Goal: Task Accomplishment & Management: Use online tool/utility

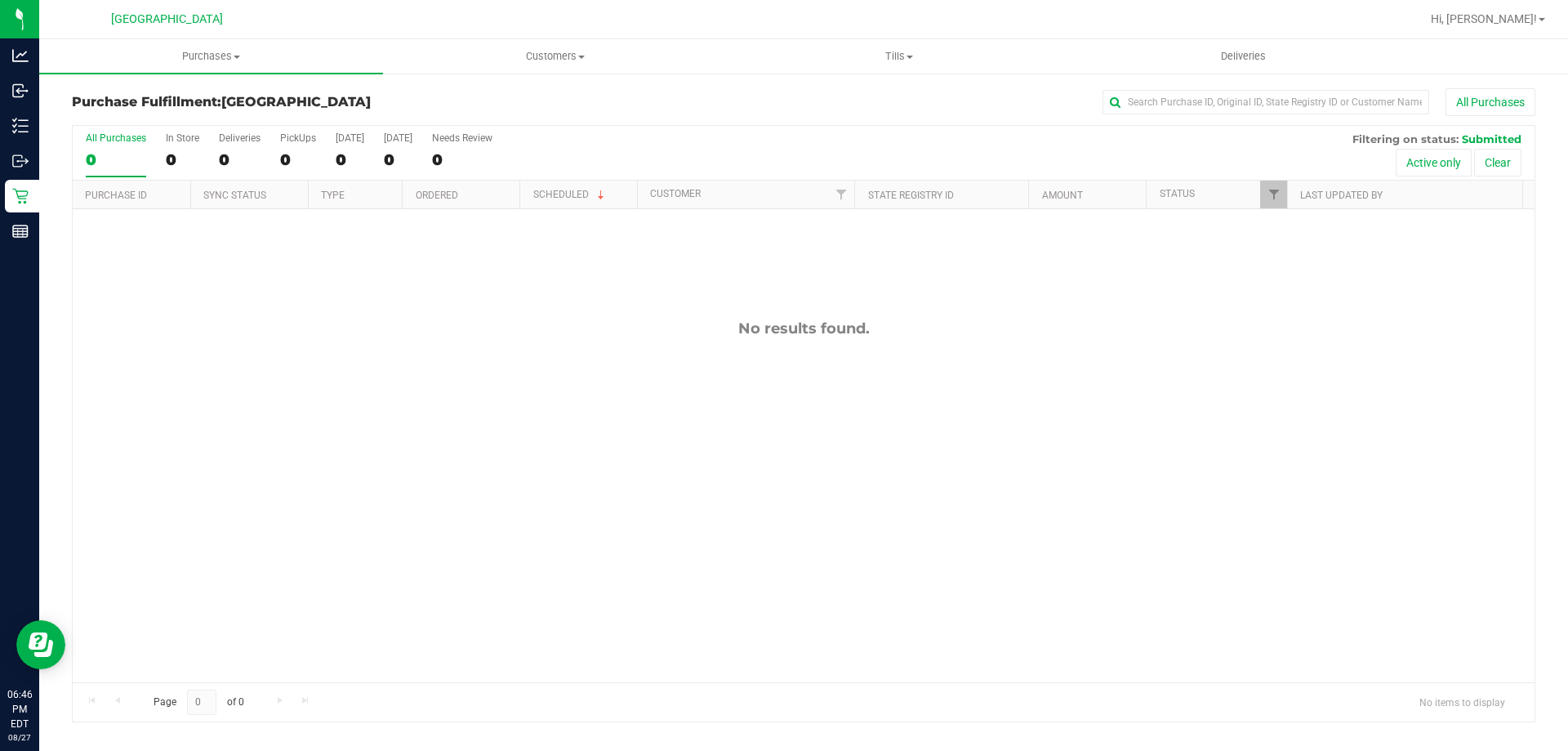
drag, startPoint x: 506, startPoint y: 329, endPoint x: 958, endPoint y: 445, distance: 466.6
click at [958, 445] on div "No results found." at bounding box center [803, 500] width 1462 height 583
click at [938, 390] on div "No results found." at bounding box center [803, 500] width 1462 height 583
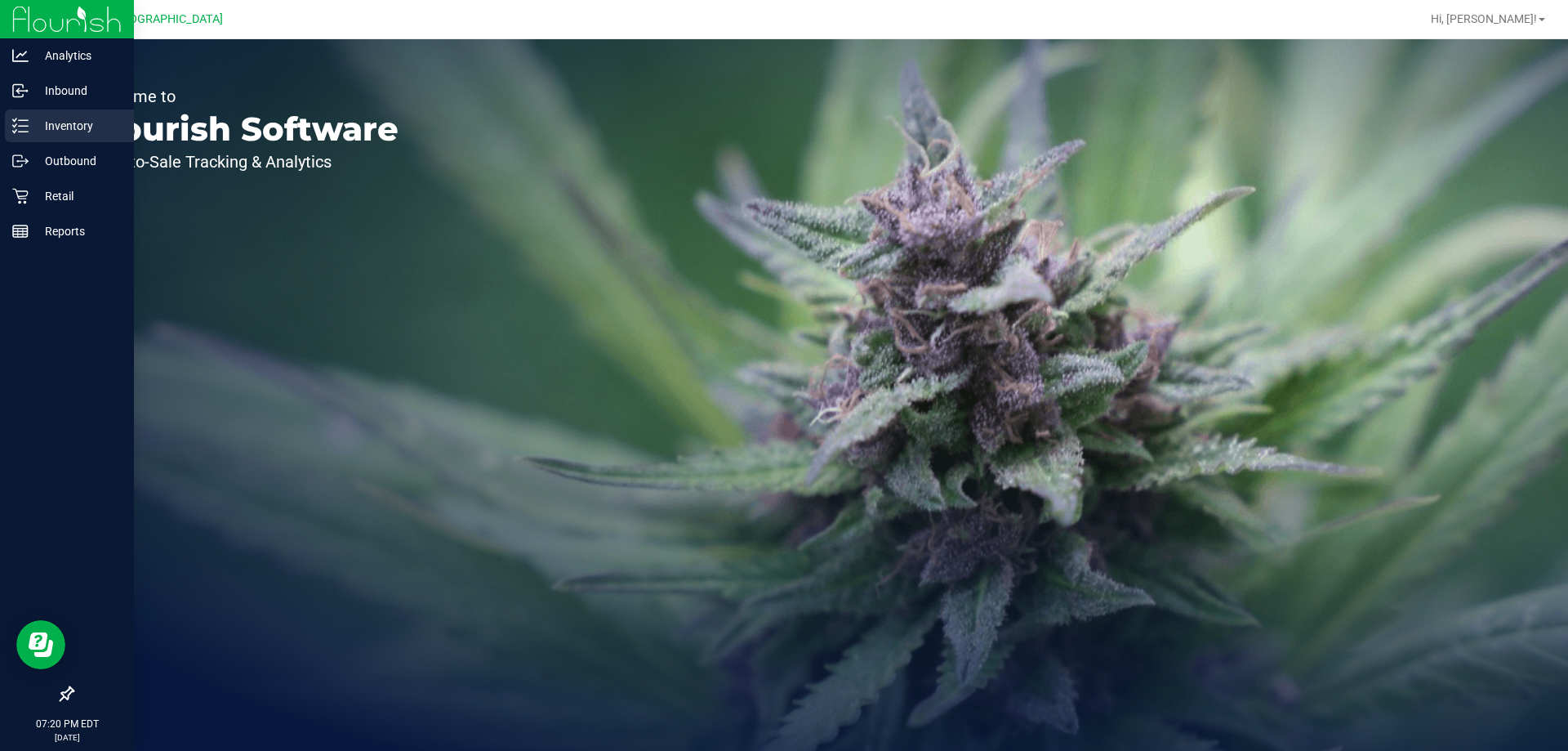
click at [28, 120] on icon at bounding box center [21, 126] width 16 height 16
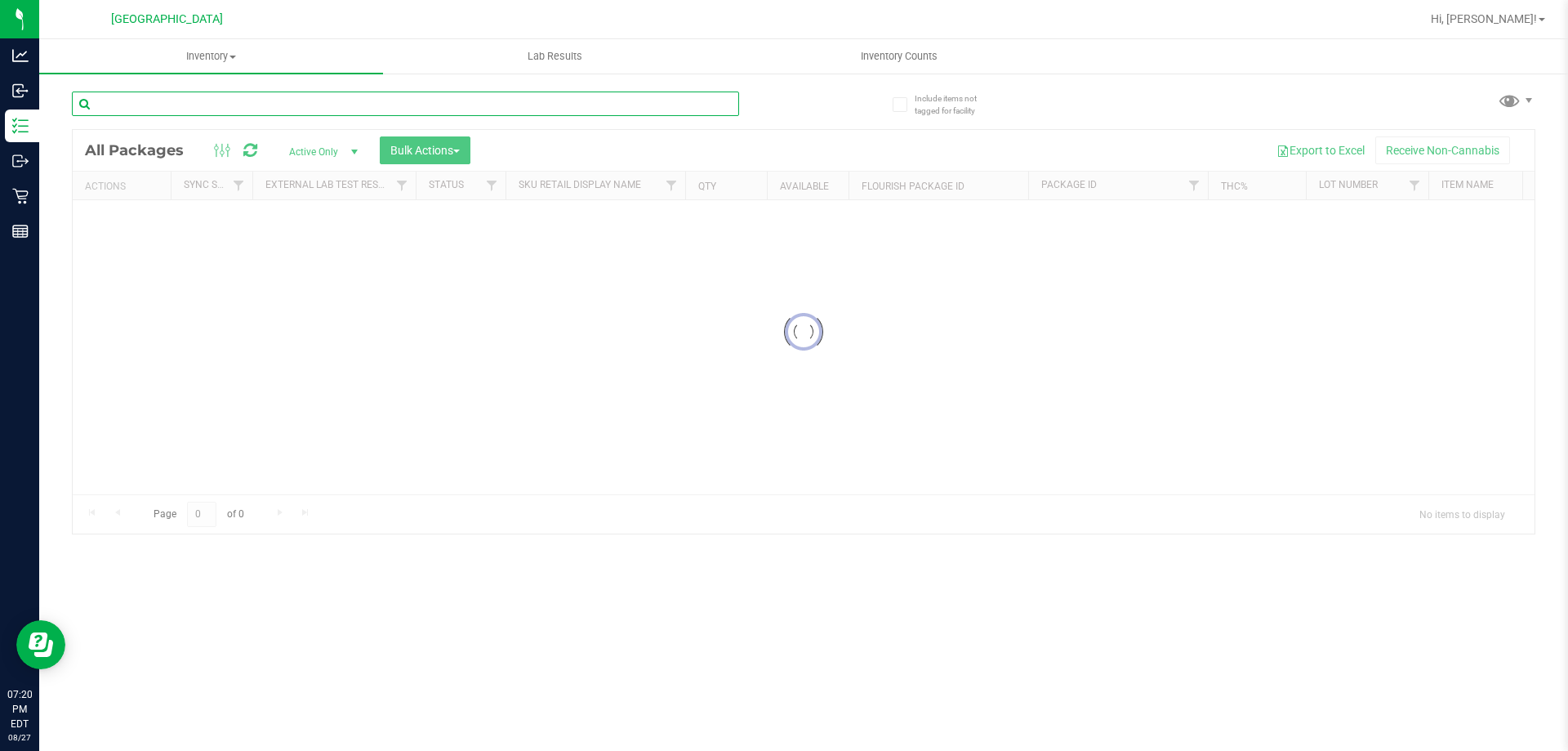
click at [160, 102] on input "text" at bounding box center [406, 103] width 668 height 24
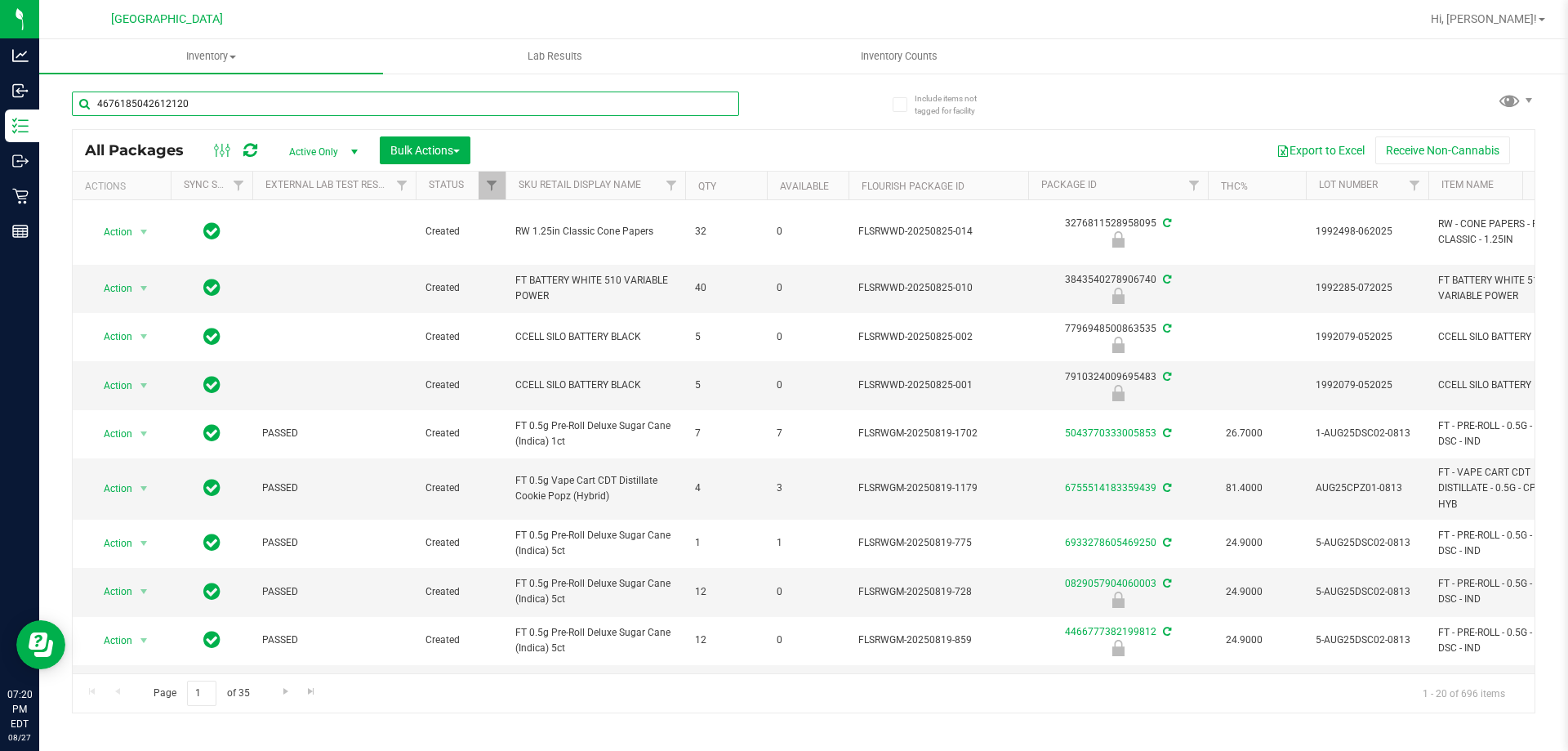
type input "4676185042612120"
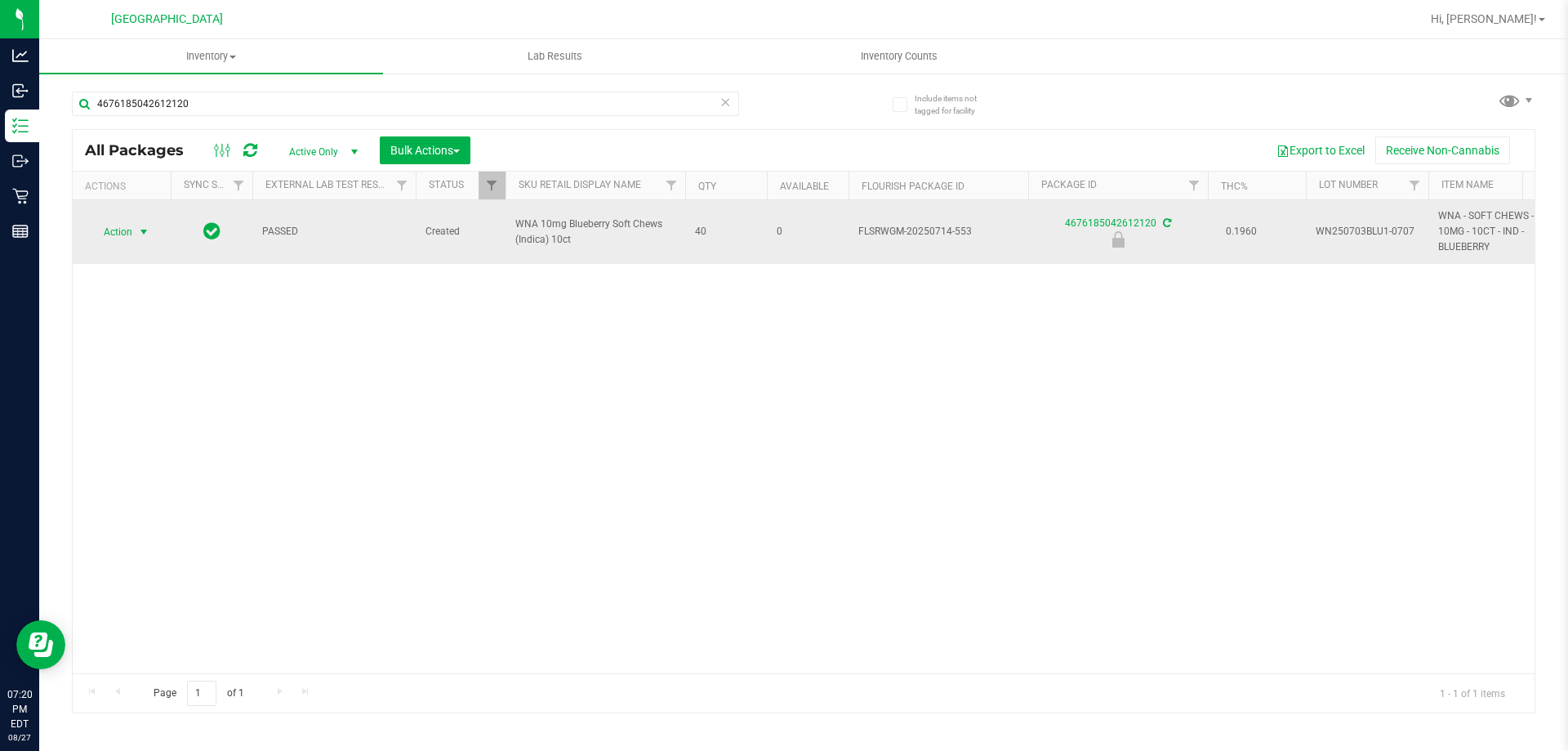
click at [138, 234] on span "select" at bounding box center [144, 232] width 13 height 13
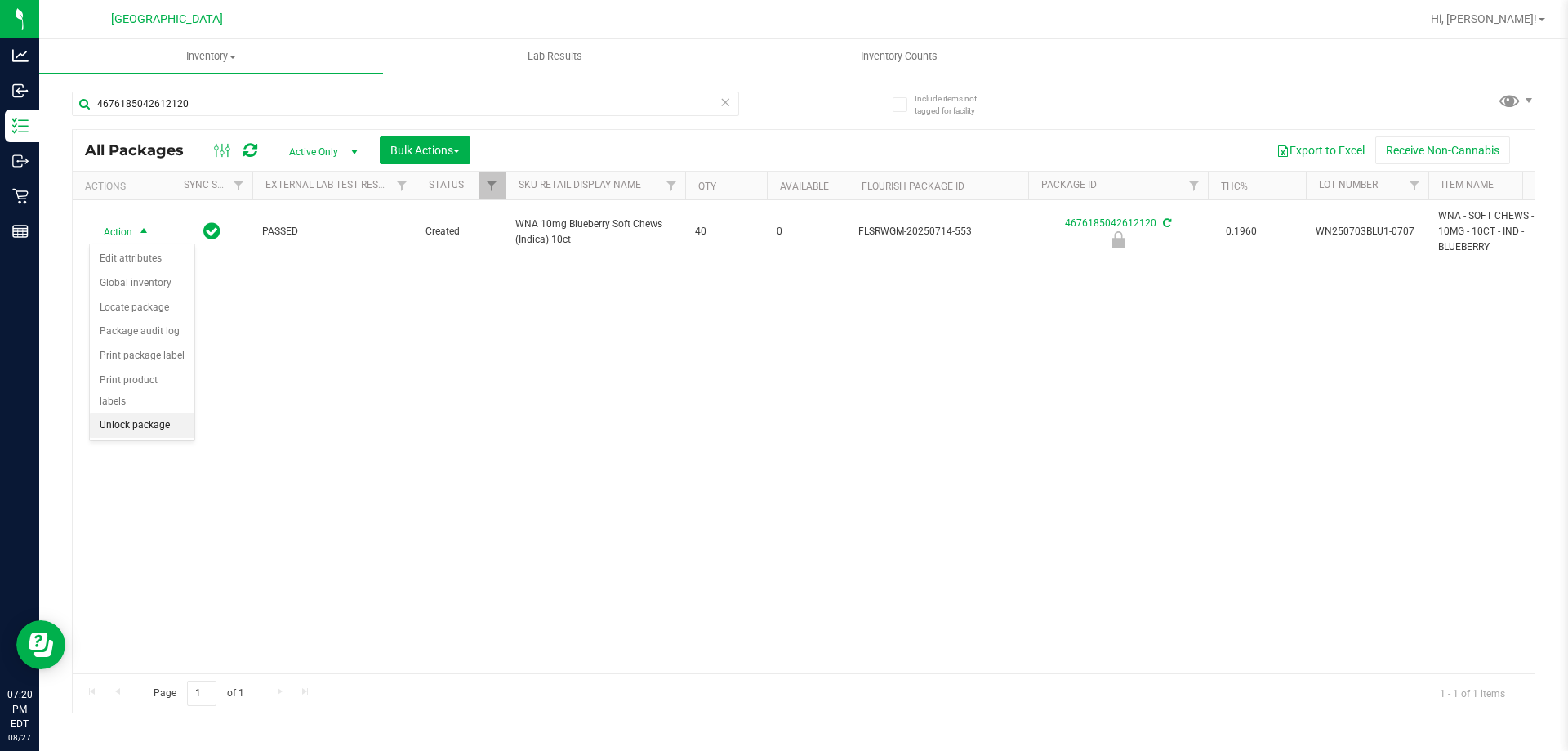
click at [136, 413] on li "Unlock package" at bounding box center [142, 425] width 104 height 24
